Goal: Check status: Check status

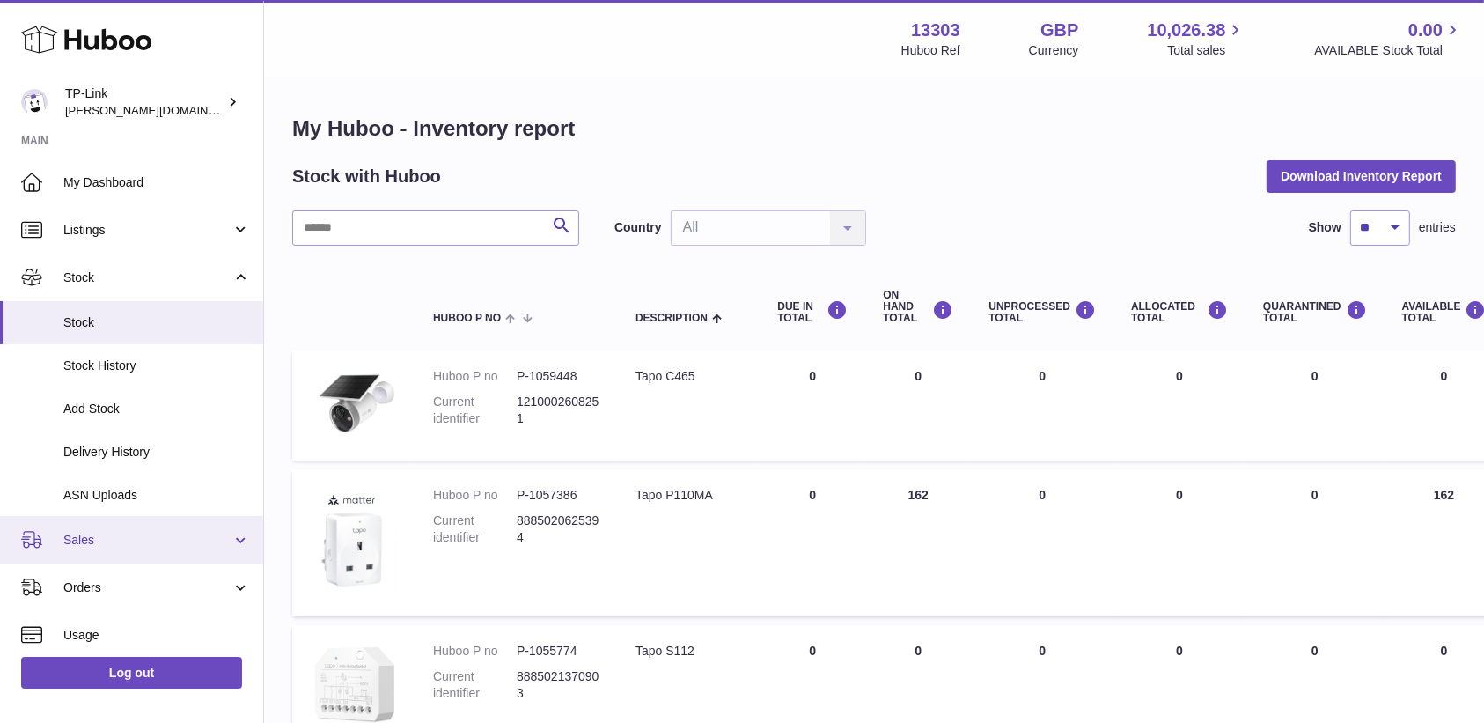
click at [138, 530] on link "Sales" at bounding box center [131, 540] width 263 height 48
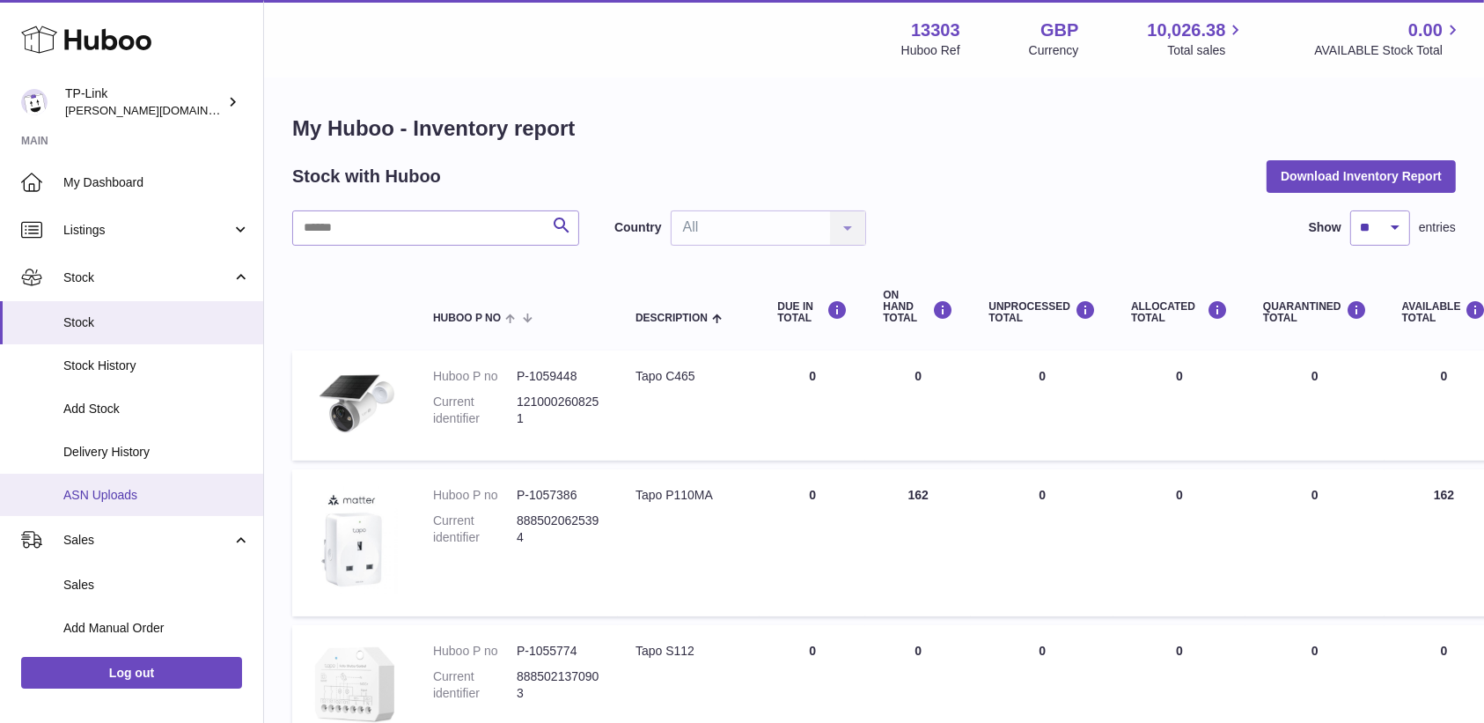
click at [152, 487] on span "ASN Uploads" at bounding box center [156, 495] width 187 height 17
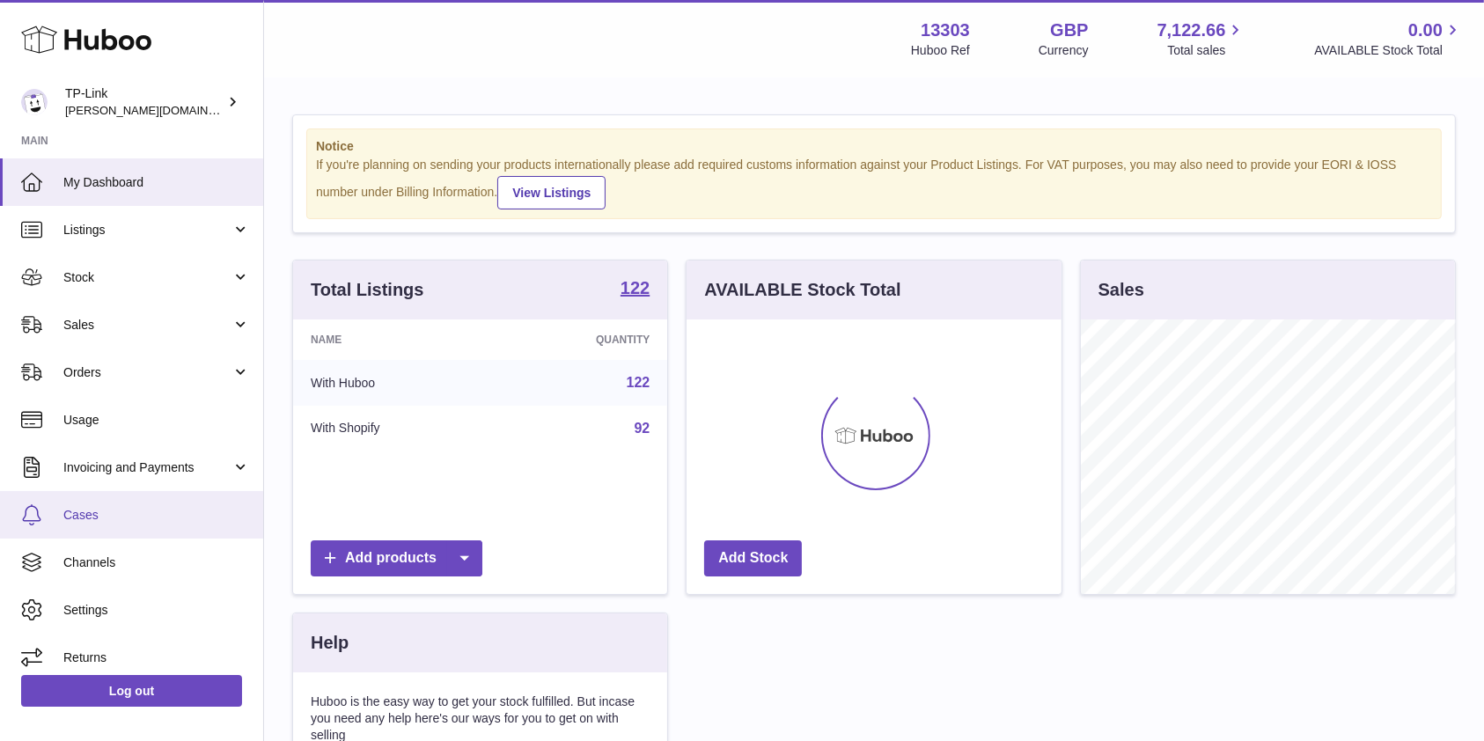
scroll to position [275, 374]
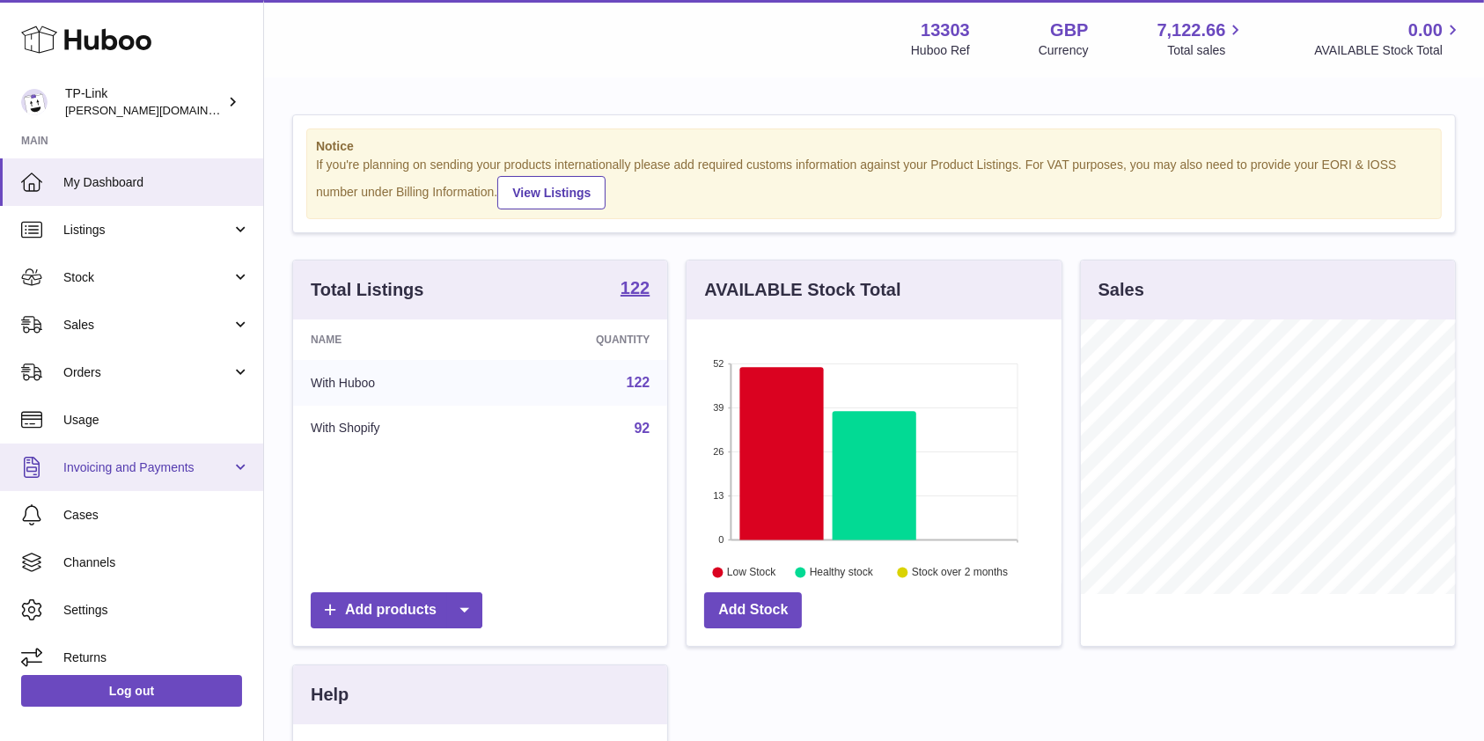
click at [176, 474] on span "Invoicing and Payments" at bounding box center [147, 468] width 168 height 17
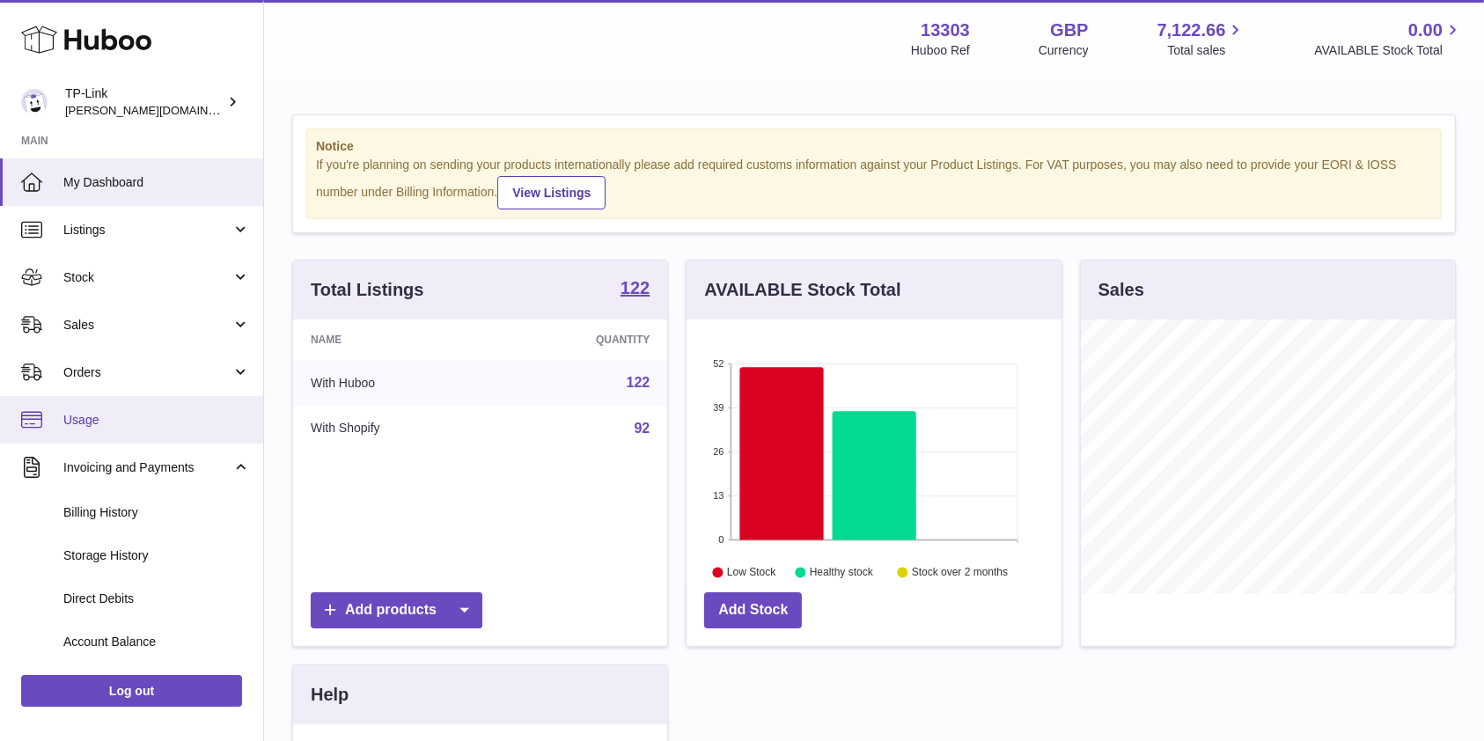
click at [118, 417] on span "Usage" at bounding box center [156, 420] width 187 height 17
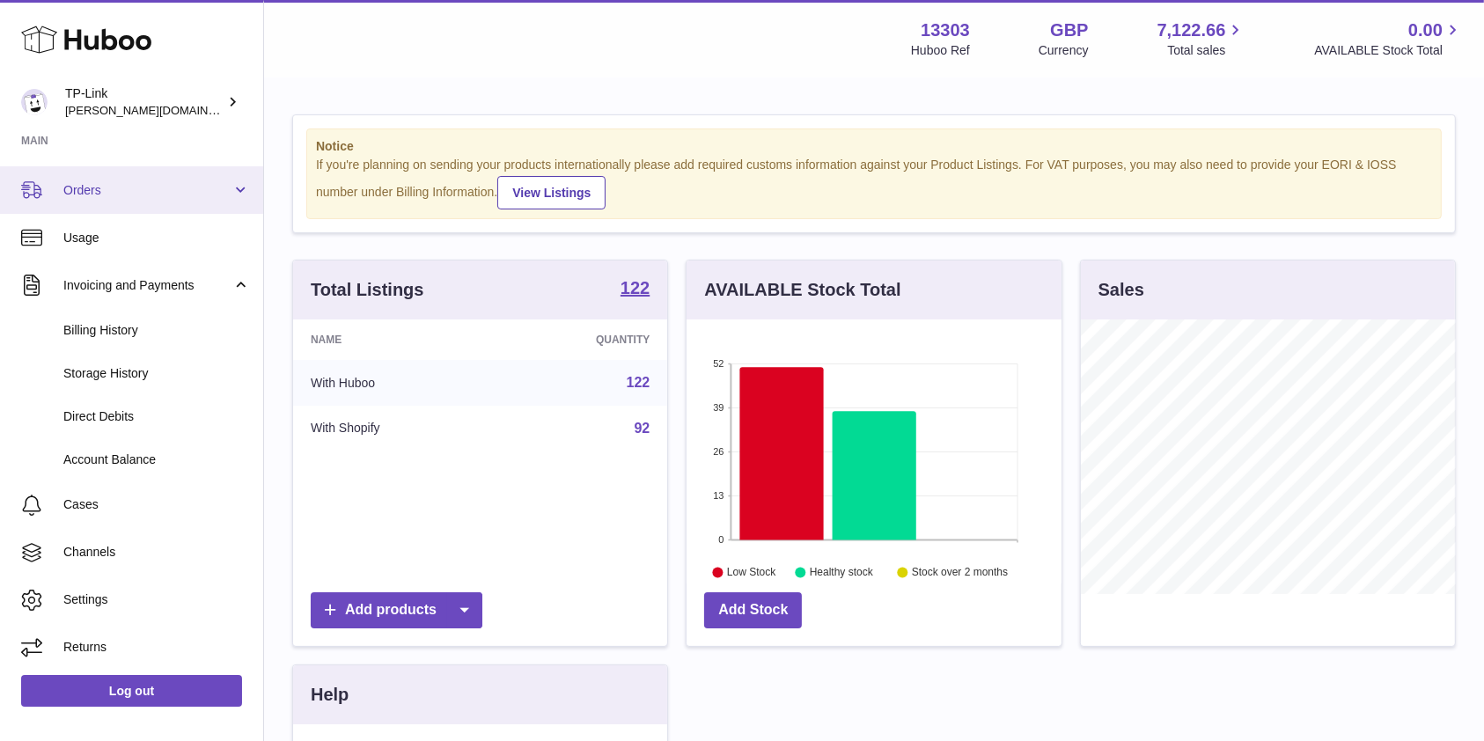
scroll to position [64, 0]
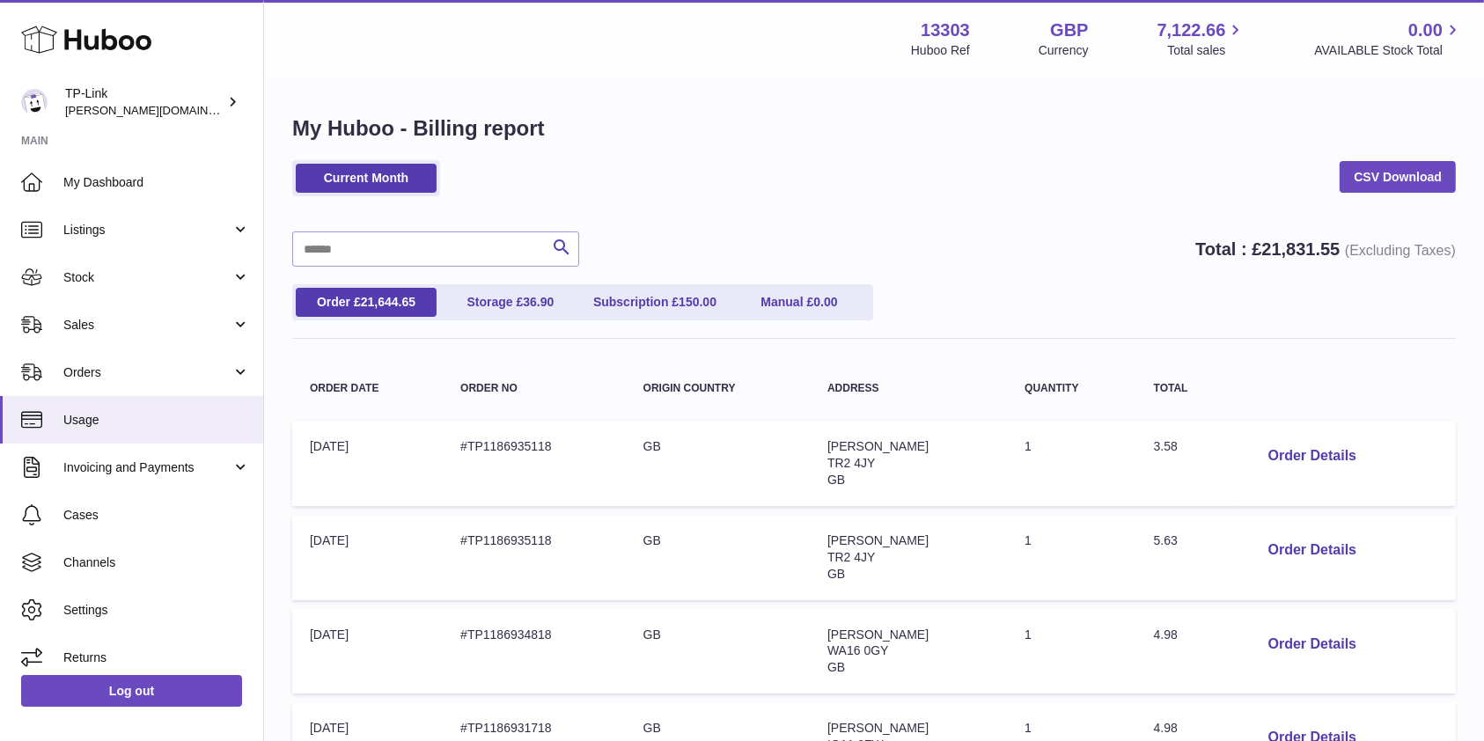
drag, startPoint x: 983, startPoint y: 222, endPoint x: 1024, endPoint y: 239, distance: 44.2
click at [833, 164] on div "Current Month CSV Download" at bounding box center [874, 187] width 1164 height 54
click at [136, 327] on span "Sales" at bounding box center [147, 325] width 168 height 17
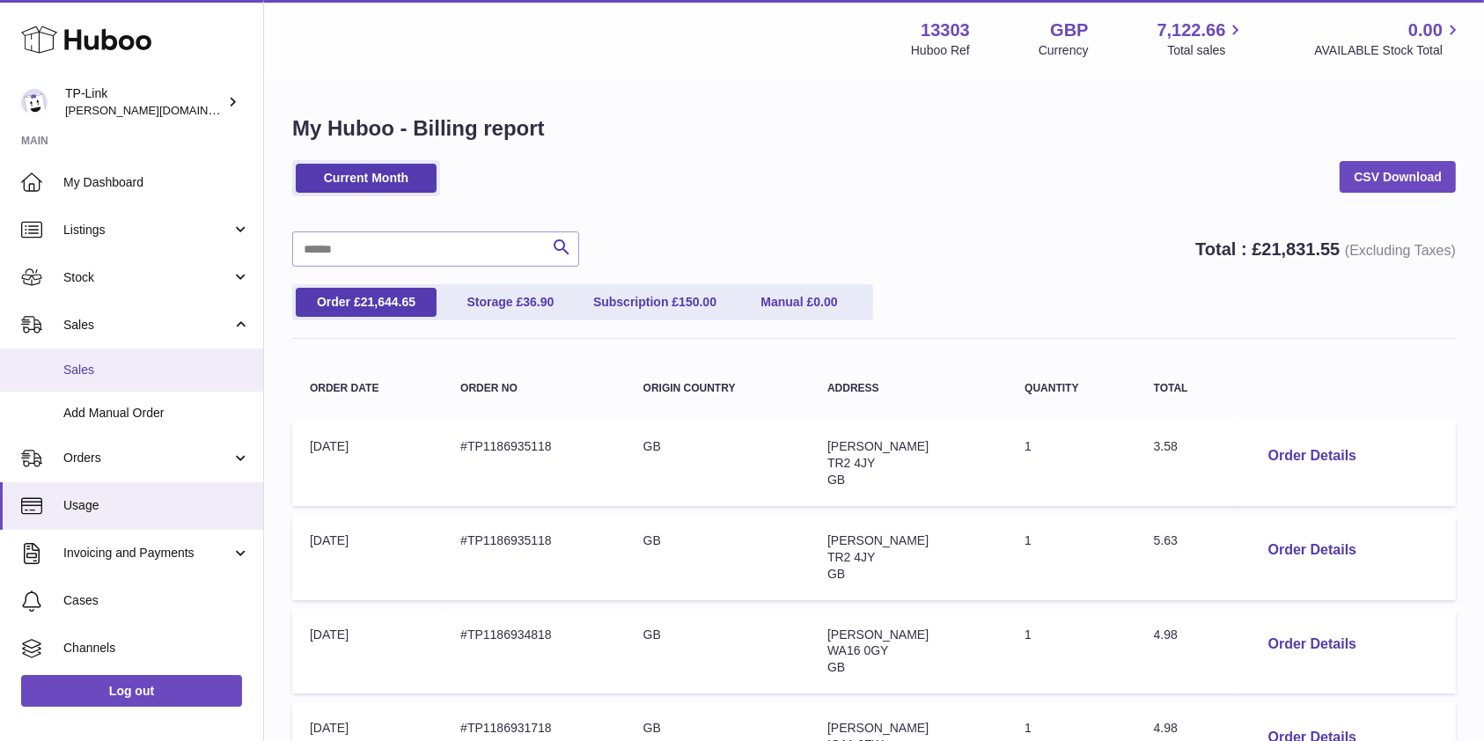
click at [134, 366] on span "Sales" at bounding box center [156, 370] width 187 height 17
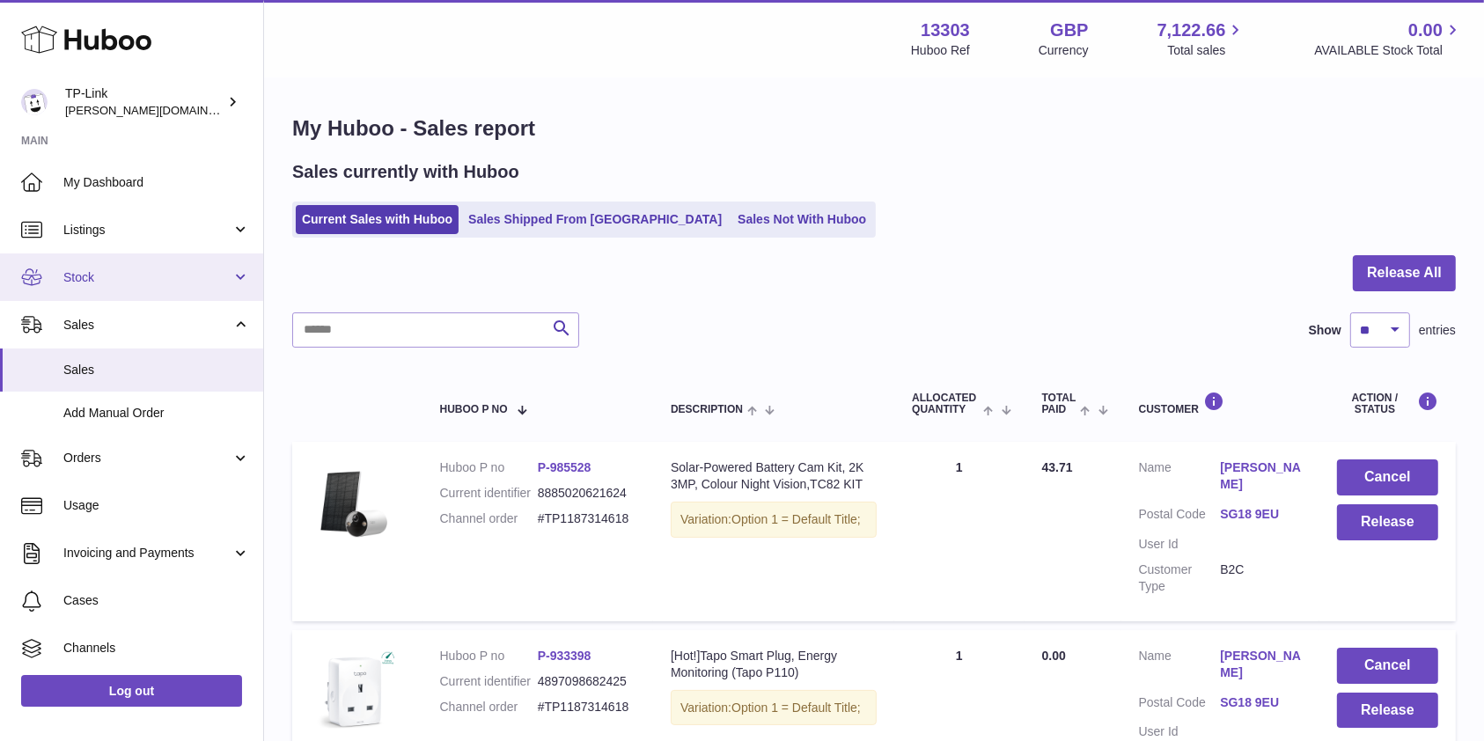
click at [122, 274] on span "Stock" at bounding box center [147, 277] width 168 height 17
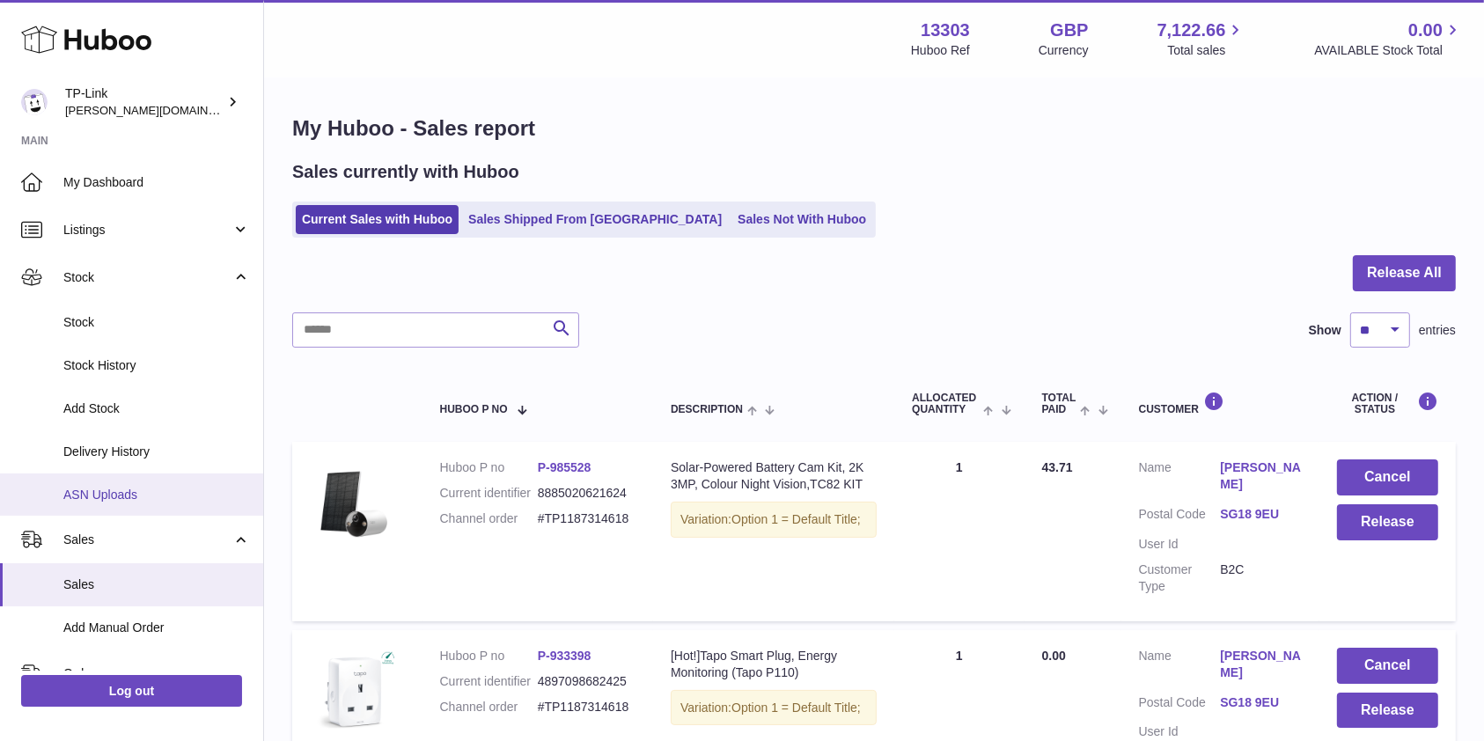
click at [97, 494] on span "ASN Uploads" at bounding box center [156, 495] width 187 height 17
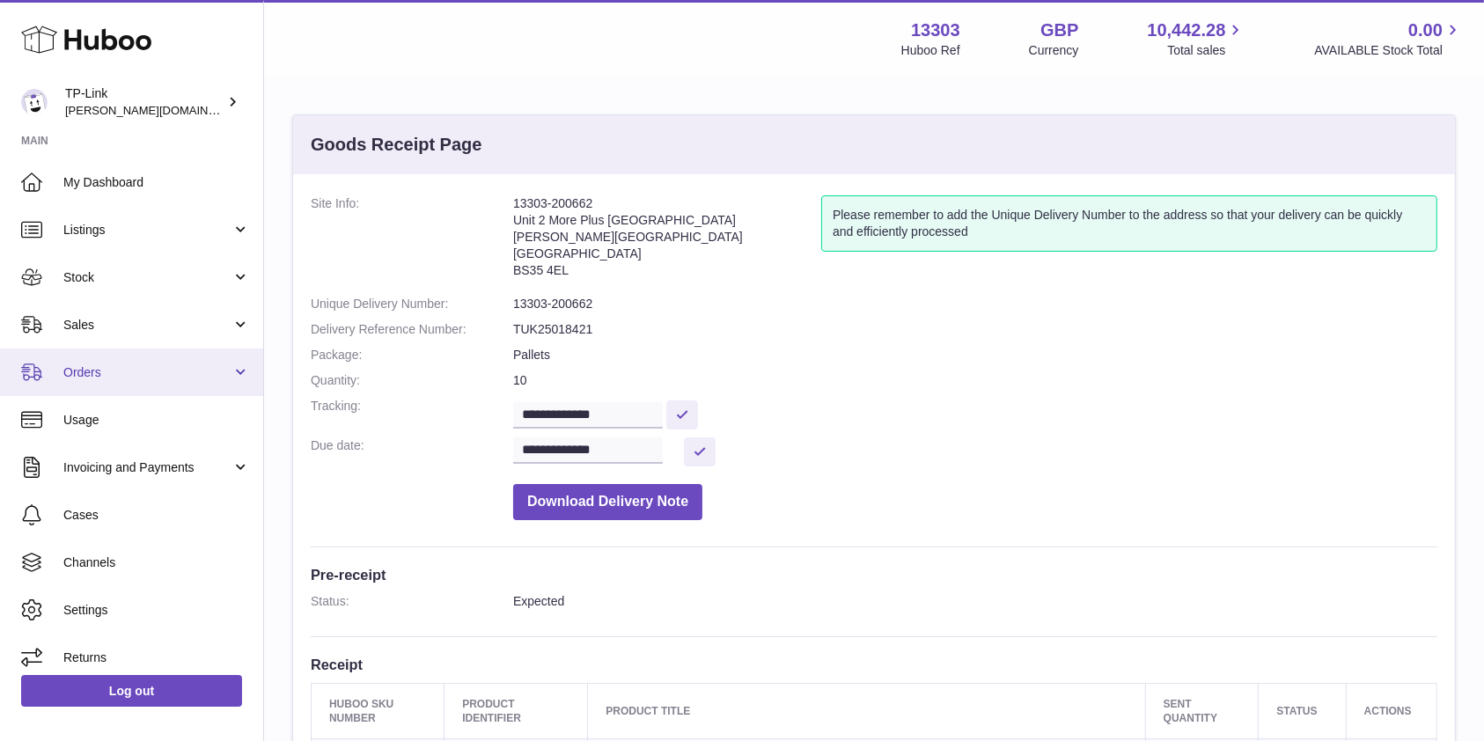
scroll to position [10, 0]
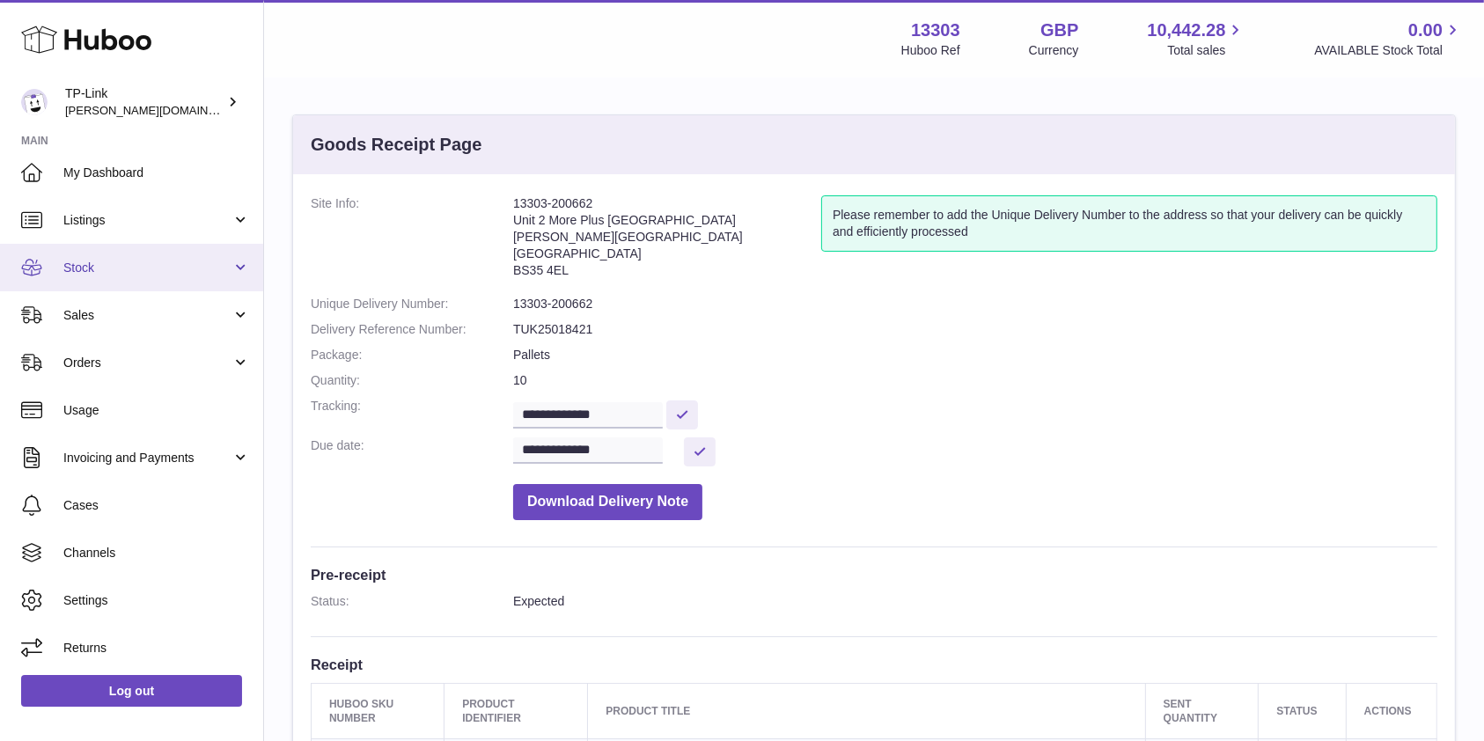
drag, startPoint x: 131, startPoint y: 269, endPoint x: 141, endPoint y: 276, distance: 11.5
click at [133, 269] on span "Stock" at bounding box center [147, 268] width 168 height 17
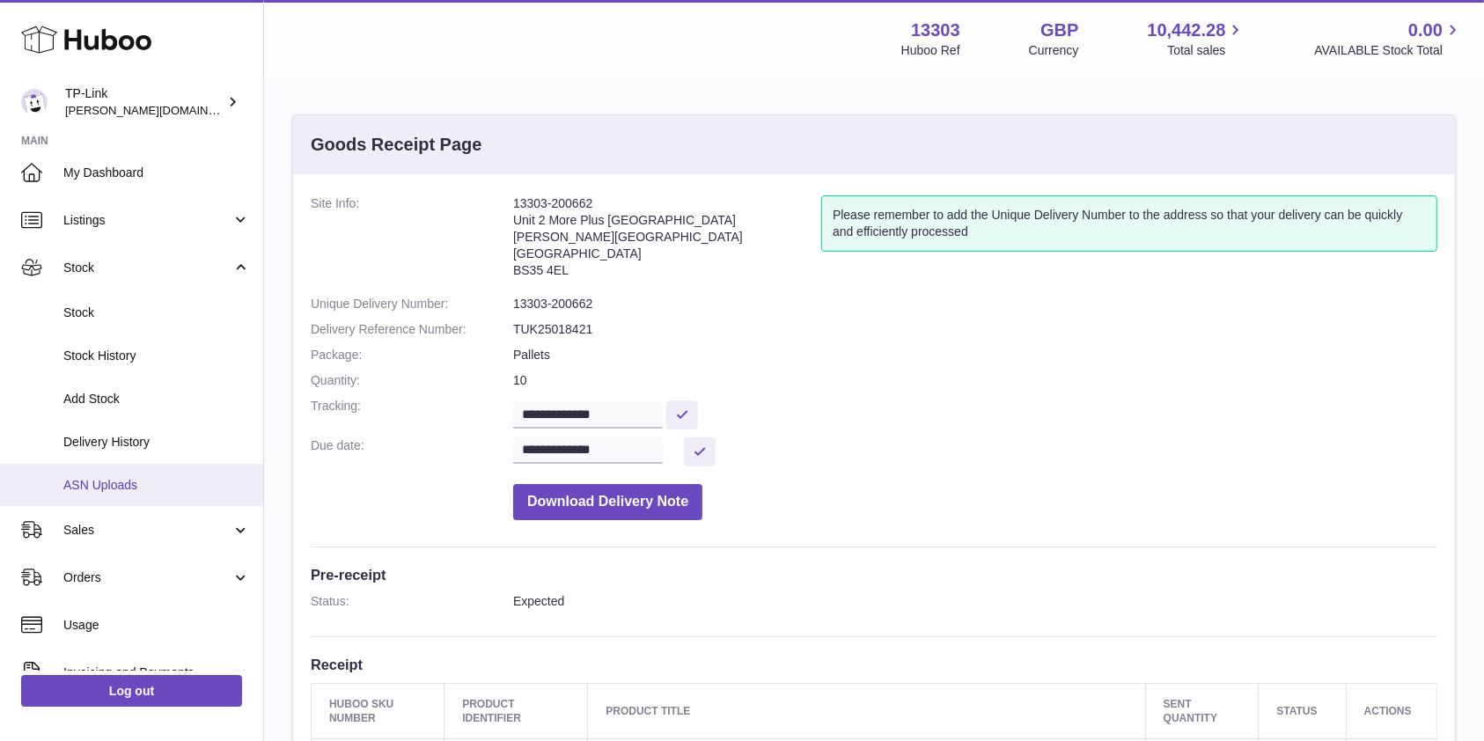
click at [136, 483] on span "ASN Uploads" at bounding box center [156, 485] width 187 height 17
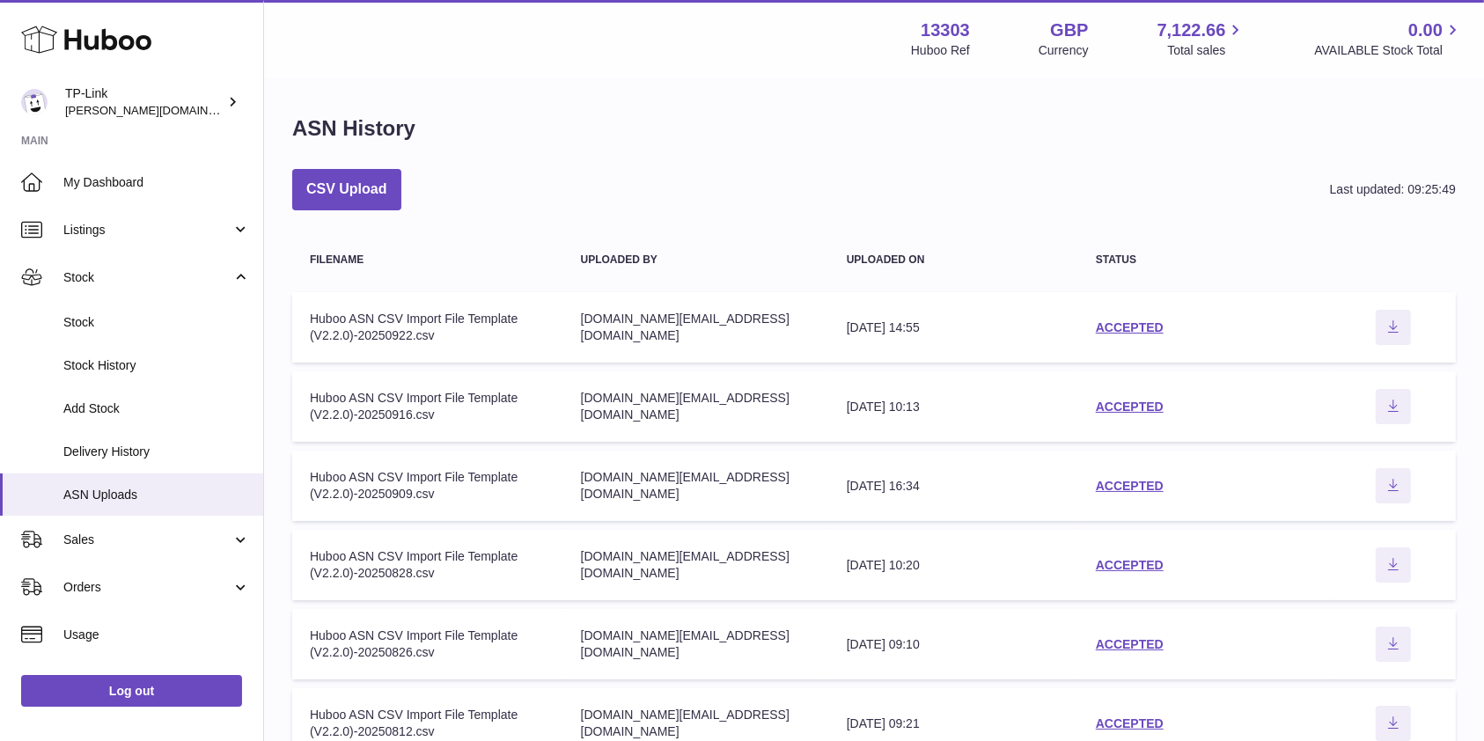
click at [716, 180] on div "CSV Upload Last updated: 09:25:49" at bounding box center [874, 189] width 1164 height 41
click at [1168, 325] on div "ACCEPTED" at bounding box center [1204, 328] width 217 height 17
click at [1122, 329] on link "ACCEPTED" at bounding box center [1130, 327] width 68 height 14
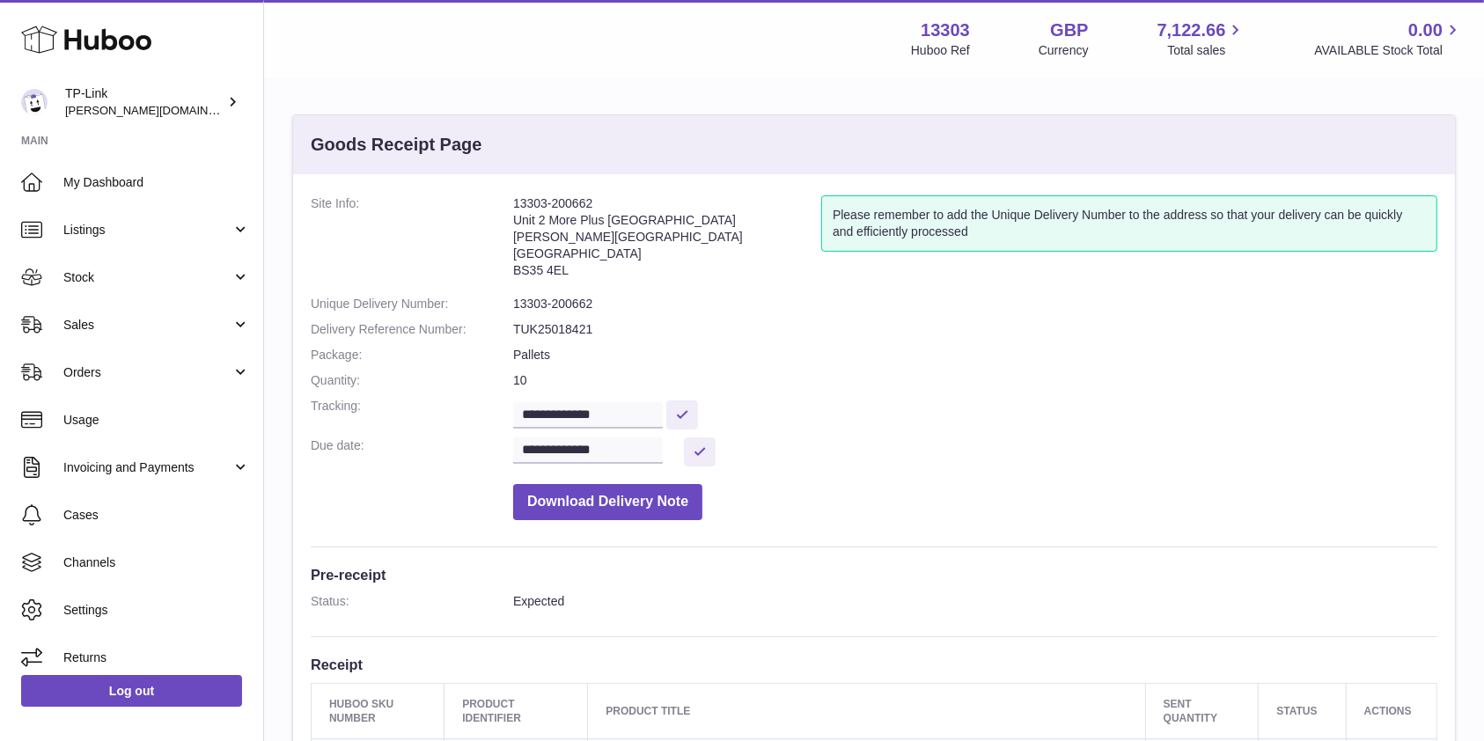
click at [903, 440] on dd "**********" at bounding box center [975, 452] width 924 height 29
drag, startPoint x: 603, startPoint y: 198, endPoint x: 484, endPoint y: 202, distance: 118.9
click at [484, 202] on dl "**********" at bounding box center [874, 362] width 1127 height 334
copy dl "13303-200662"
click at [996, 486] on dd "Download Delivery Note" at bounding box center [975, 497] width 924 height 45
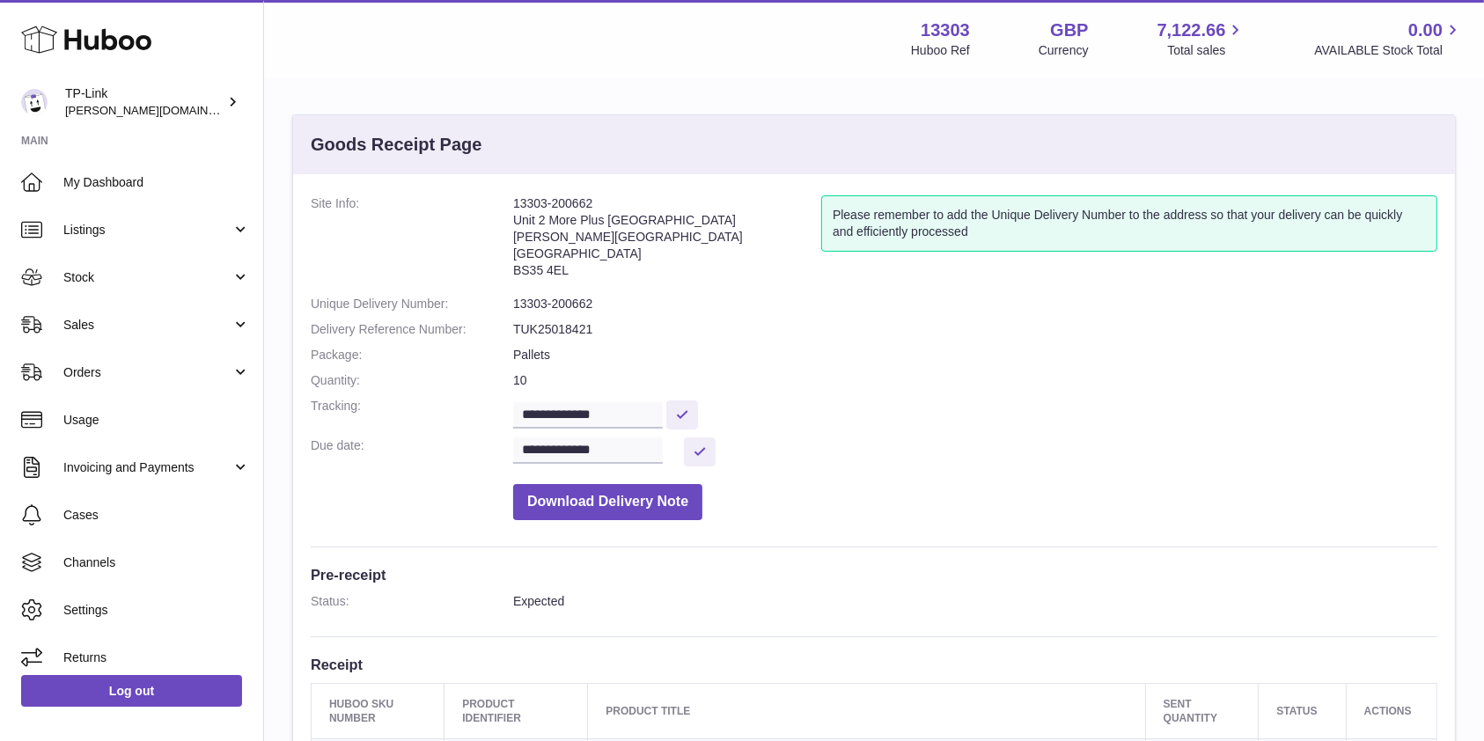
click at [968, 462] on dd "**********" at bounding box center [975, 452] width 924 height 29
click at [877, 478] on dd "Download Delivery Note" at bounding box center [975, 497] width 924 height 45
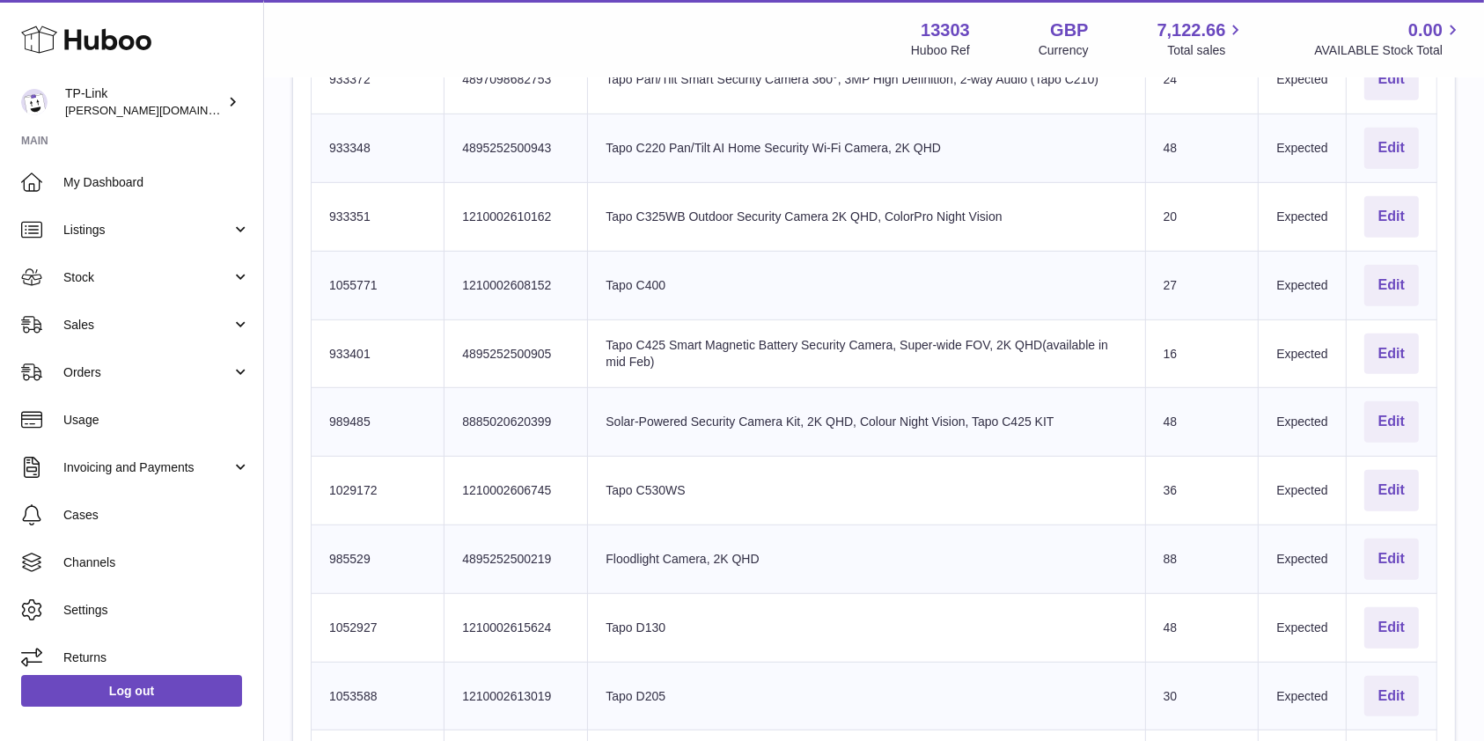
scroll to position [1056, 0]
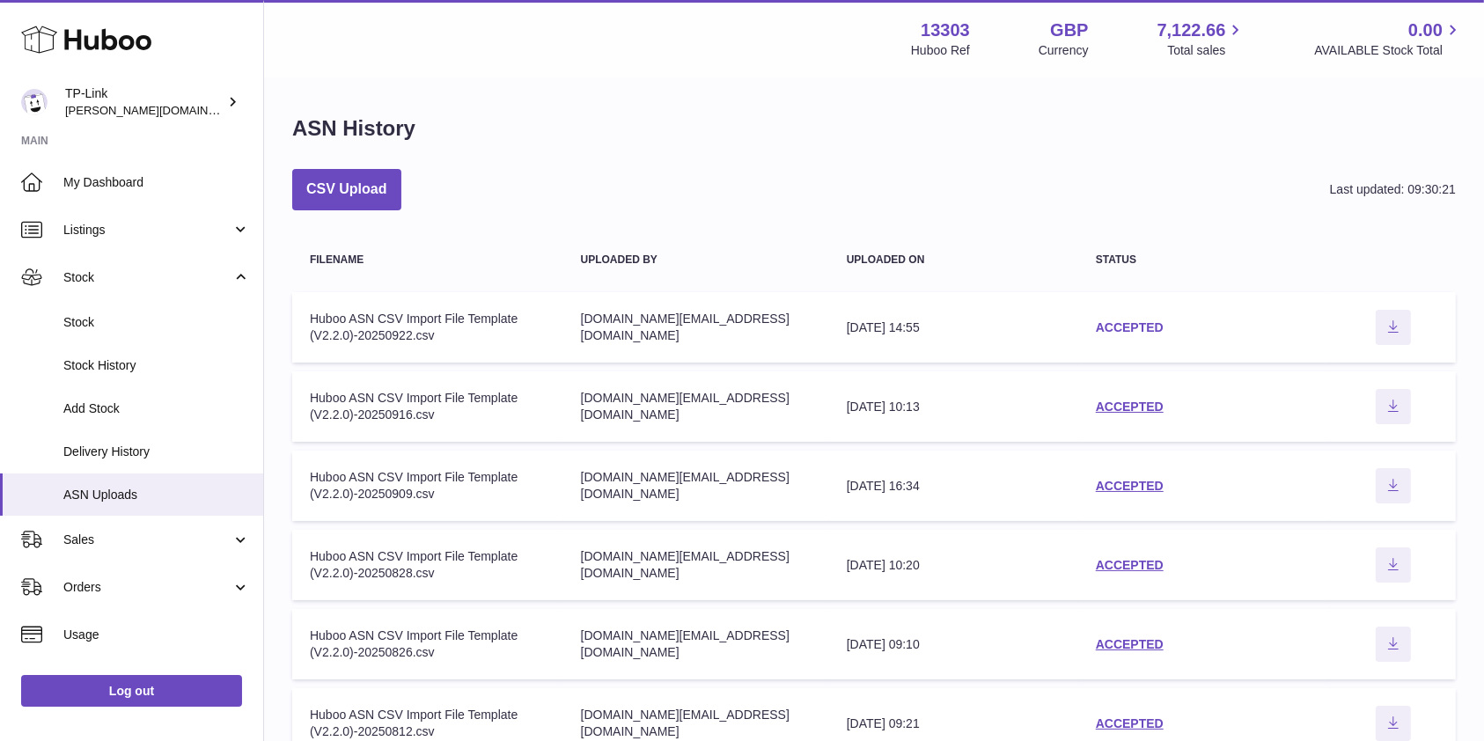
click at [1136, 325] on link "ACCEPTED" at bounding box center [1130, 327] width 68 height 14
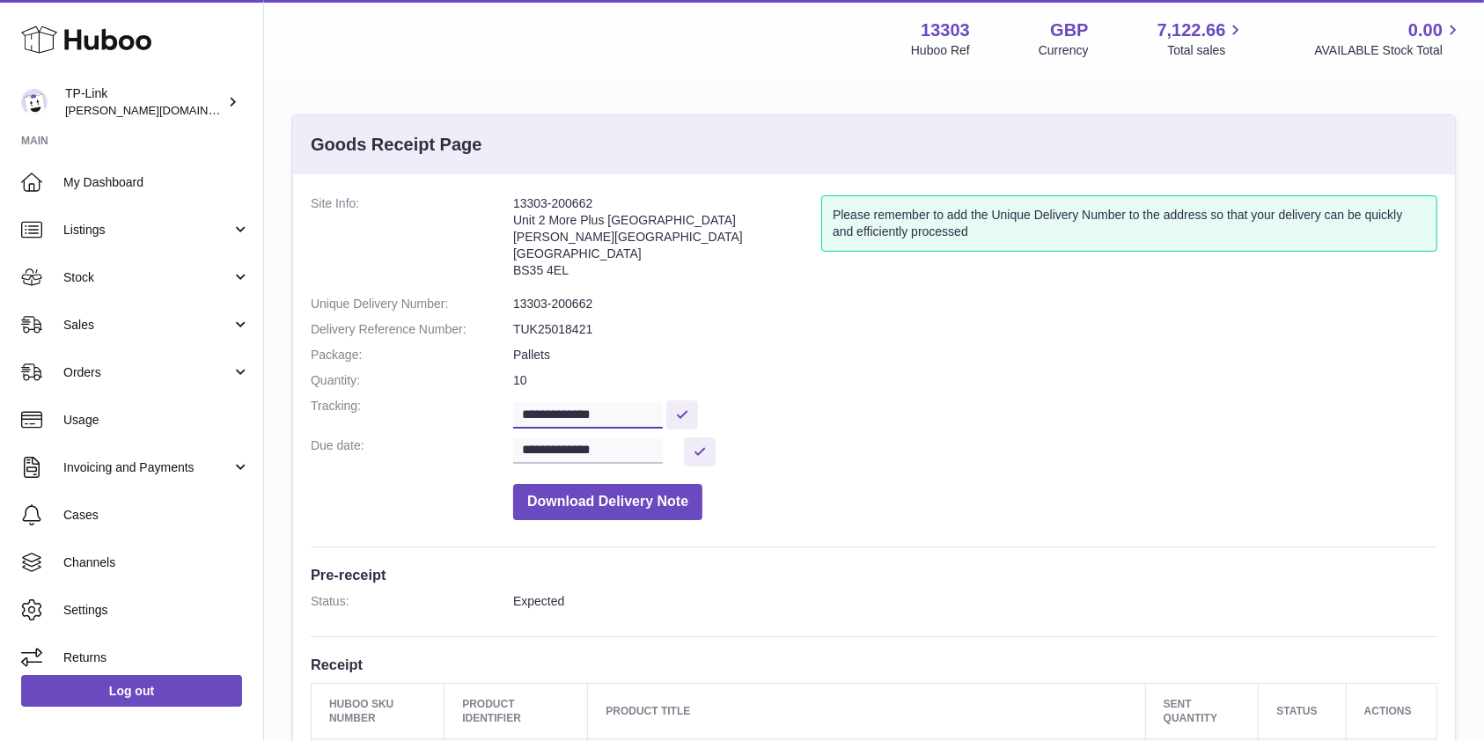
click at [606, 406] on input "**********" at bounding box center [588, 415] width 150 height 26
drag, startPoint x: 620, startPoint y: 411, endPoint x: 345, endPoint y: 417, distance: 274.7
click at [345, 417] on dl "**********" at bounding box center [874, 362] width 1127 height 334
